Goal: Go to known website: Go to known website

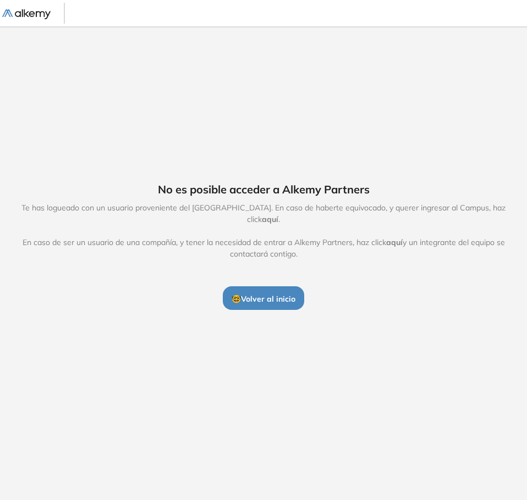
click at [250, 294] on span "🤓 Volver al inicio" at bounding box center [263, 299] width 64 height 10
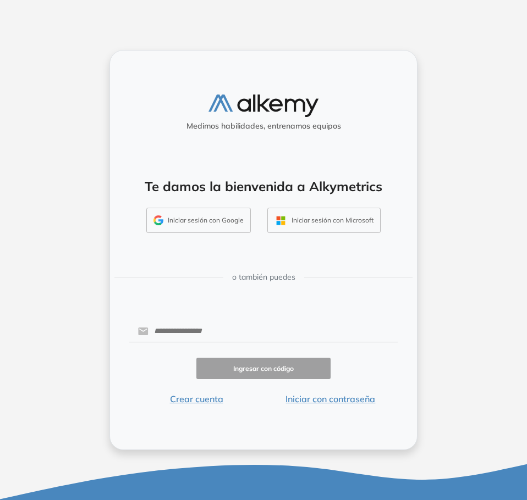
click at [201, 219] on button "Iniciar sesión con Google" at bounding box center [198, 220] width 104 height 25
